Goal: Task Accomplishment & Management: Use online tool/utility

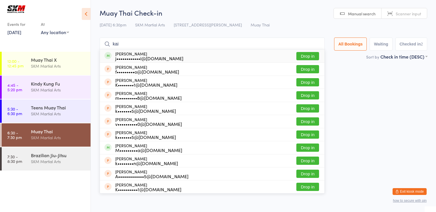
type input "kai"
click at [310, 58] on button "Drop in" at bounding box center [307, 56] width 23 height 8
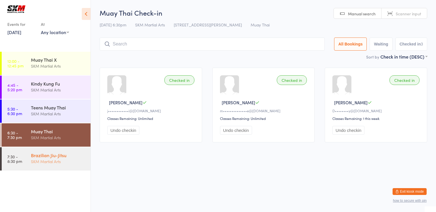
click at [45, 158] on div "SKM Martial Arts" at bounding box center [58, 161] width 55 height 7
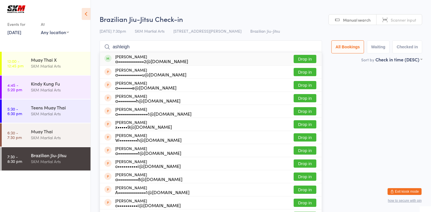
type input "ashleigh"
click at [298, 57] on button "Drop in" at bounding box center [305, 59] width 23 height 8
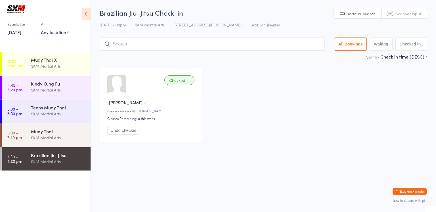
click at [142, 44] on input "search" at bounding box center [212, 43] width 225 height 13
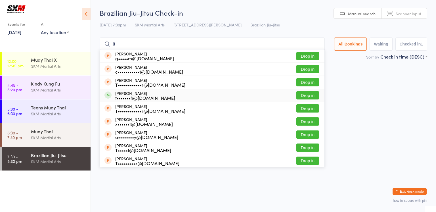
type input "ti"
click at [133, 96] on div "t•••••••h@[DOMAIN_NAME]" at bounding box center [145, 97] width 60 height 5
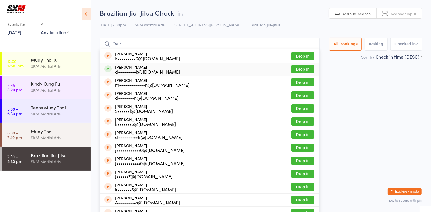
type input "Dav"
click at [298, 67] on button "Drop in" at bounding box center [302, 69] width 23 height 8
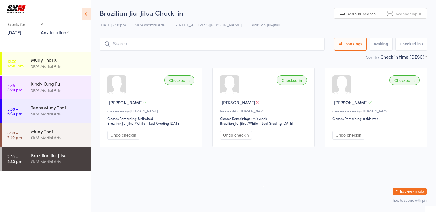
click at [201, 43] on input "search" at bounding box center [212, 43] width 225 height 13
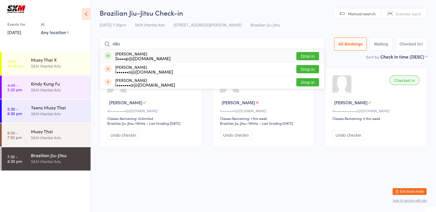
type input "nilu"
click at [306, 55] on button "Drop in" at bounding box center [307, 56] width 23 height 8
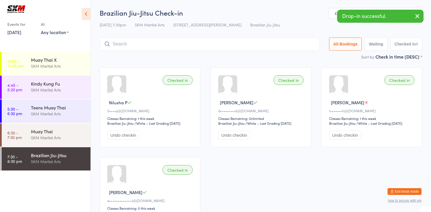
click at [257, 47] on input "search" at bounding box center [210, 43] width 220 height 13
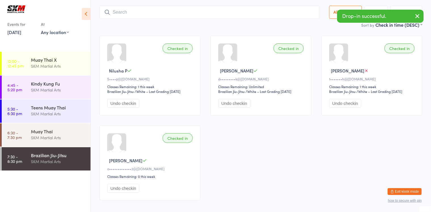
scroll to position [38, 0]
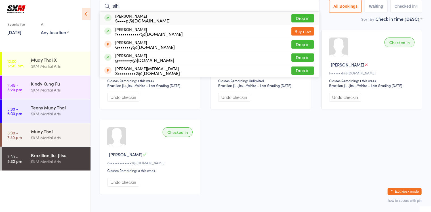
type input "sihil"
click at [304, 17] on button "Drop in" at bounding box center [302, 18] width 23 height 8
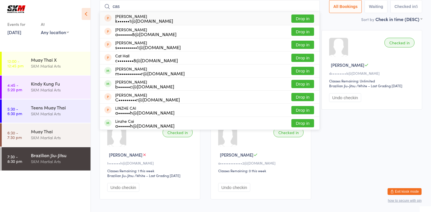
type input "cas"
click at [272, 19] on div "[PERSON_NAME] k••••••1@[DOMAIN_NAME] Drop in" at bounding box center [210, 18] width 220 height 13
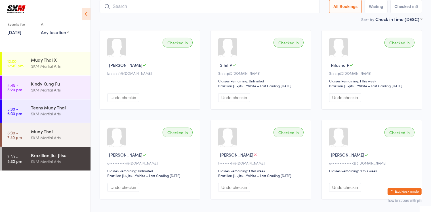
click at [162, 8] on input "search" at bounding box center [210, 6] width 220 height 13
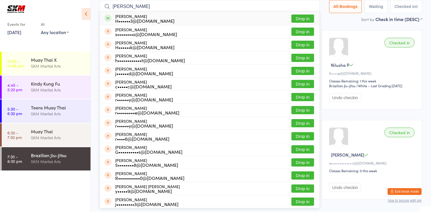
type input "[PERSON_NAME]"
click at [297, 20] on button "Drop in" at bounding box center [302, 18] width 23 height 8
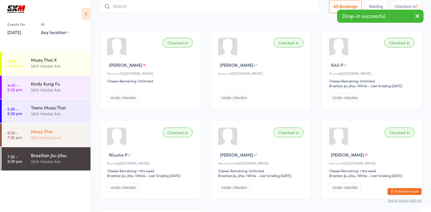
click at [24, 141] on link "6:30 - 7:30 pm Muay Thai SKM Martial Arts" at bounding box center [46, 134] width 89 height 23
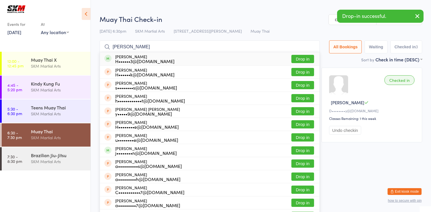
type input "[PERSON_NAME]"
click at [310, 58] on button "Drop in" at bounding box center [302, 59] width 23 height 8
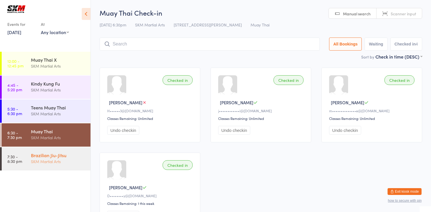
click at [57, 168] on div "Brazilian Jiu-Jitsu SKM Martial Arts" at bounding box center [61, 158] width 60 height 22
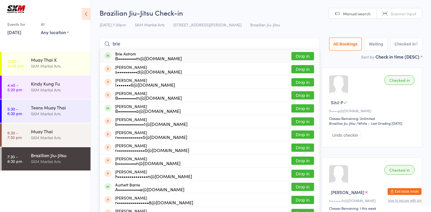
type input "brie"
click at [294, 56] on button "Drop in" at bounding box center [302, 56] width 23 height 8
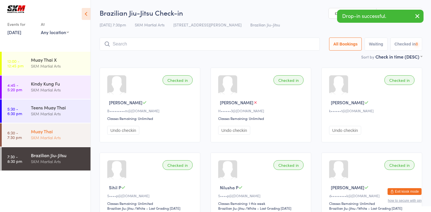
click at [53, 134] on div "SKM Martial Arts" at bounding box center [58, 137] width 55 height 7
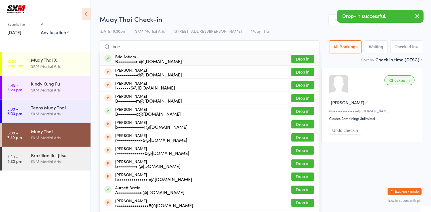
type input "brie"
click at [305, 60] on button "Drop in" at bounding box center [302, 59] width 23 height 8
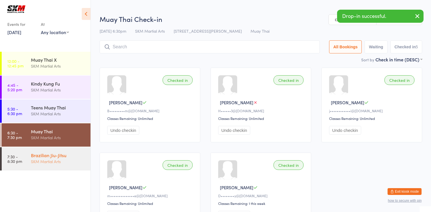
click at [52, 158] on div "SKM Martial Arts" at bounding box center [58, 161] width 55 height 7
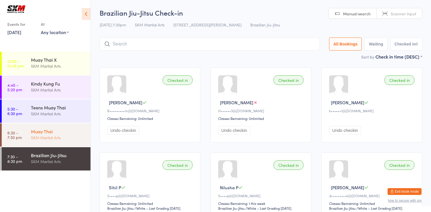
click at [68, 135] on div "SKM Martial Arts" at bounding box center [58, 137] width 55 height 7
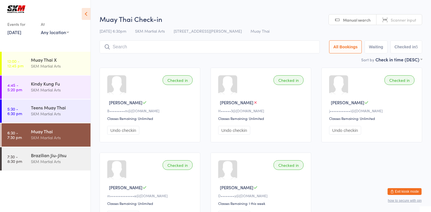
click at [136, 46] on input "search" at bounding box center [210, 46] width 220 height 13
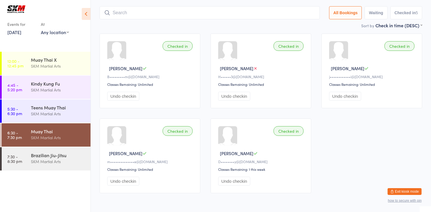
scroll to position [41, 0]
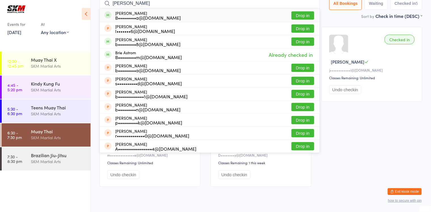
type input "[PERSON_NAME]"
click at [300, 18] on button "Drop in" at bounding box center [302, 15] width 23 height 8
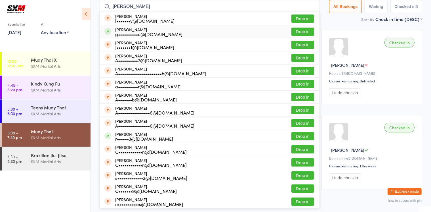
type input "[PERSON_NAME]"
click at [297, 33] on button "Drop in" at bounding box center [302, 32] width 23 height 8
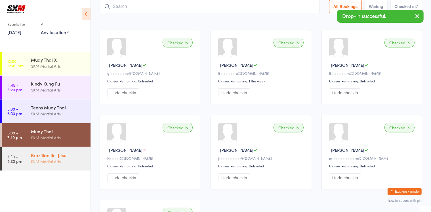
click at [61, 160] on div "SKM Martial Arts" at bounding box center [58, 161] width 55 height 7
